Goal: Information Seeking & Learning: Find specific fact

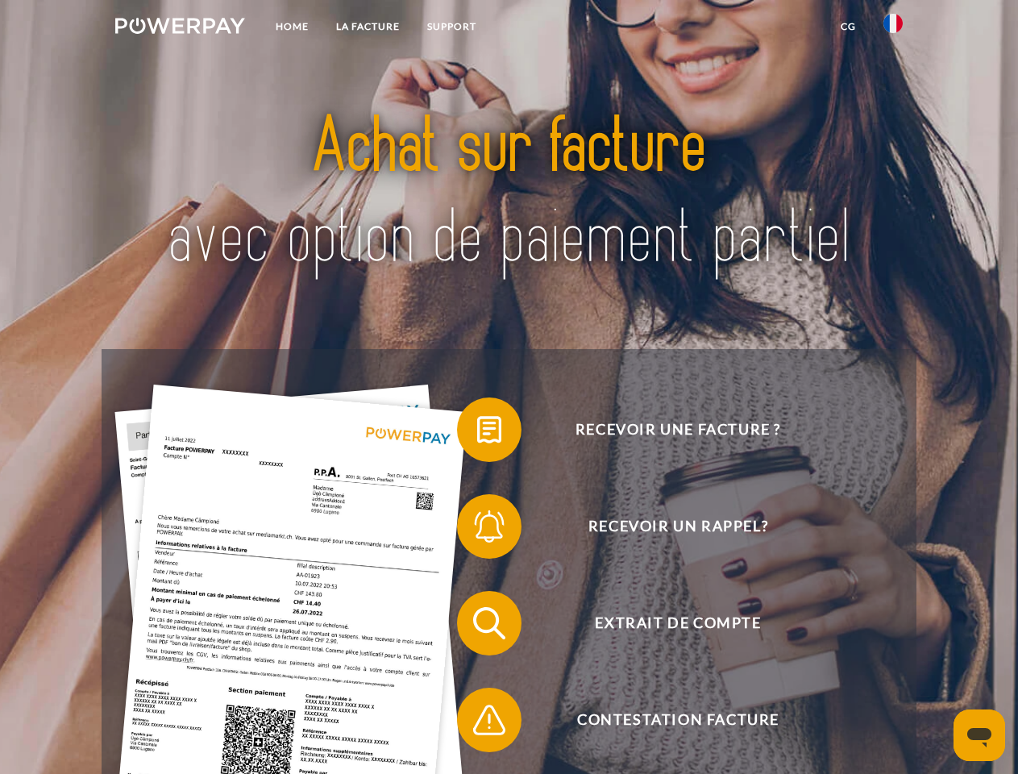
click at [180, 28] on img at bounding box center [180, 26] width 130 height 16
click at [893, 28] on img at bounding box center [893, 23] width 19 height 19
click at [848, 27] on link "CG" at bounding box center [848, 26] width 43 height 29
click at [477, 433] on span at bounding box center [465, 429] width 81 height 81
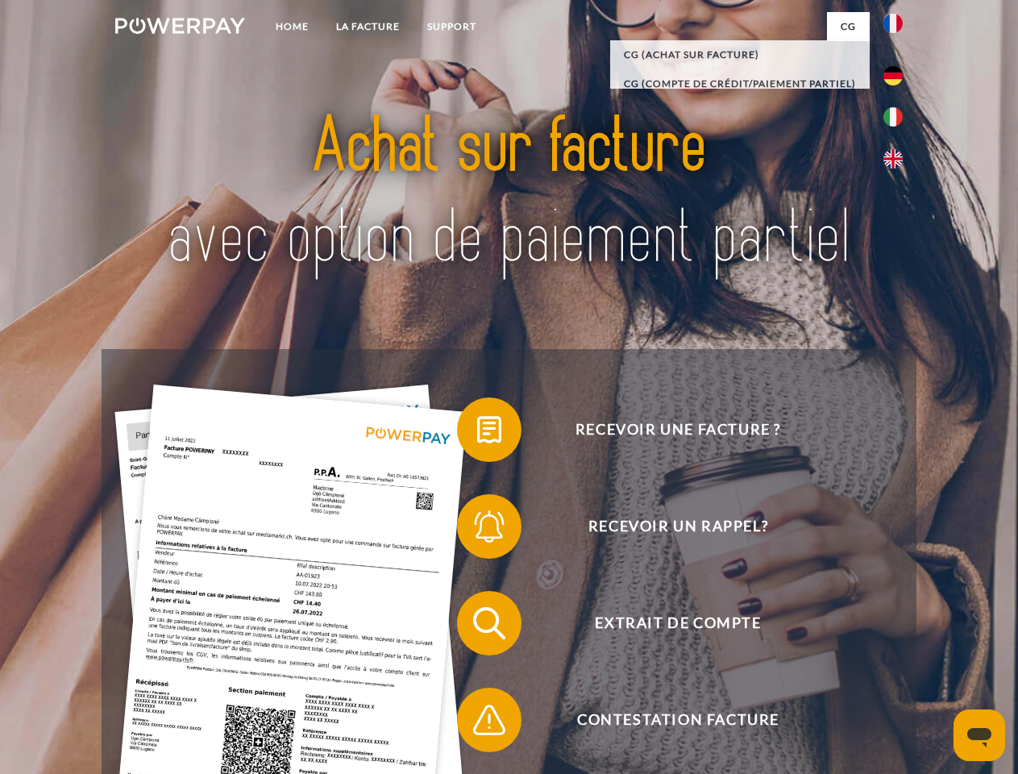
click at [477, 530] on span at bounding box center [465, 526] width 81 height 81
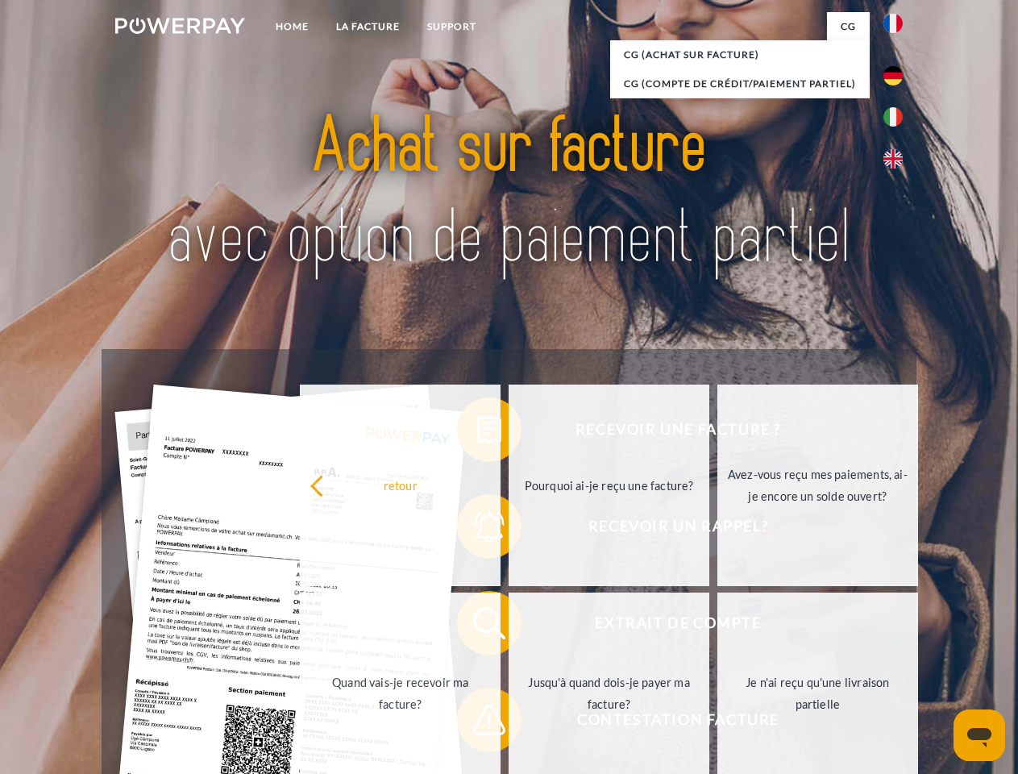
click at [509, 626] on link "Jusqu'à quand dois-je payer ma facture?" at bounding box center [609, 694] width 201 height 202
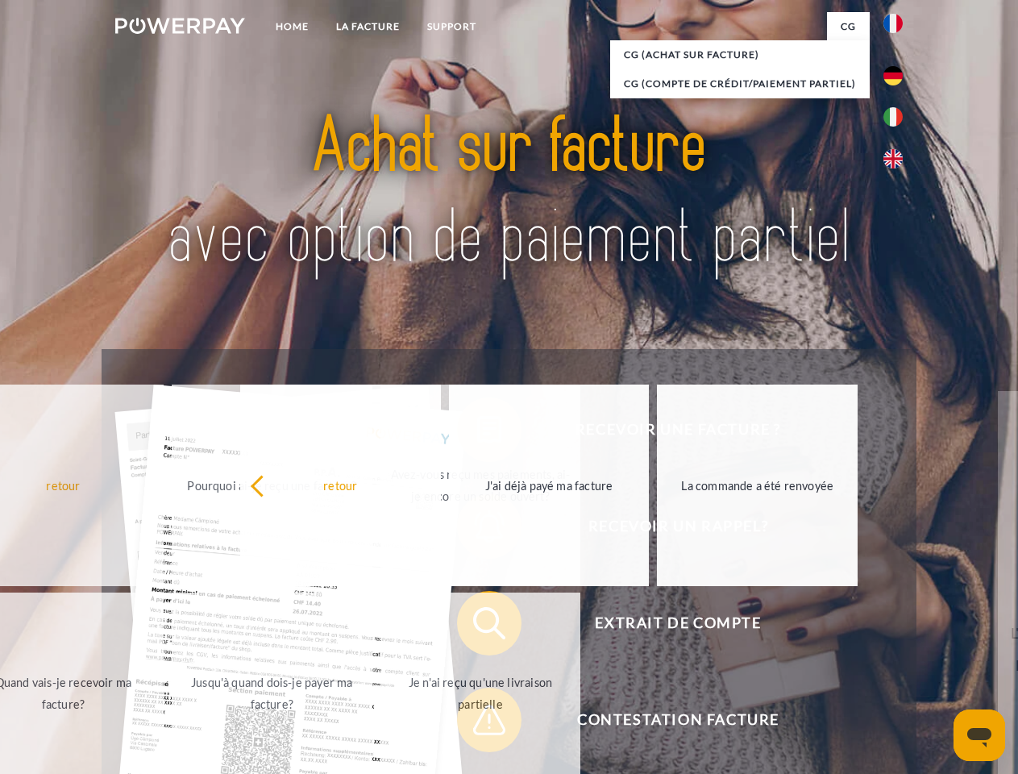
click at [477, 723] on span at bounding box center [465, 720] width 81 height 81
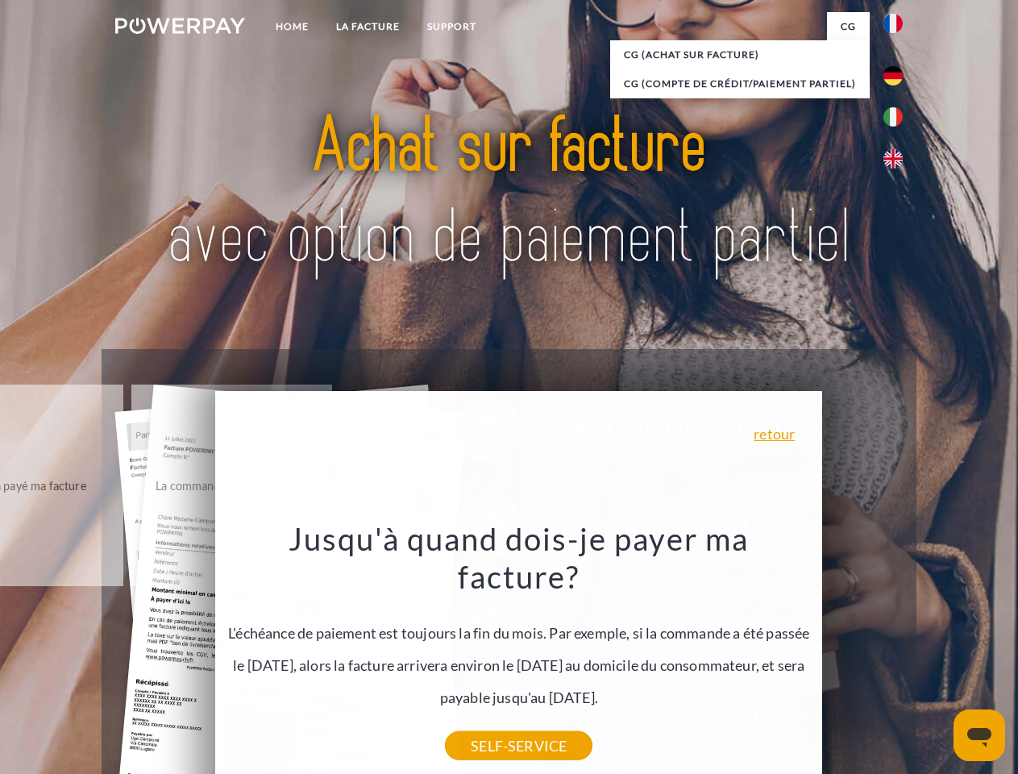
click at [980, 735] on icon "Ouvrir la fenêtre de messagerie" at bounding box center [979, 737] width 24 height 19
